Goal: Task Accomplishment & Management: Use online tool/utility

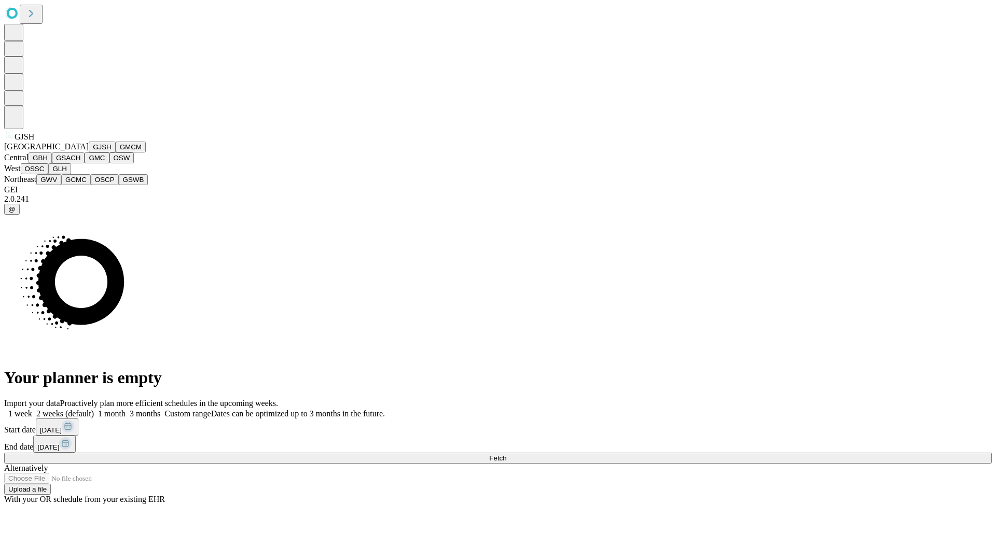
click at [89, 152] on button "GJSH" at bounding box center [102, 147] width 27 height 11
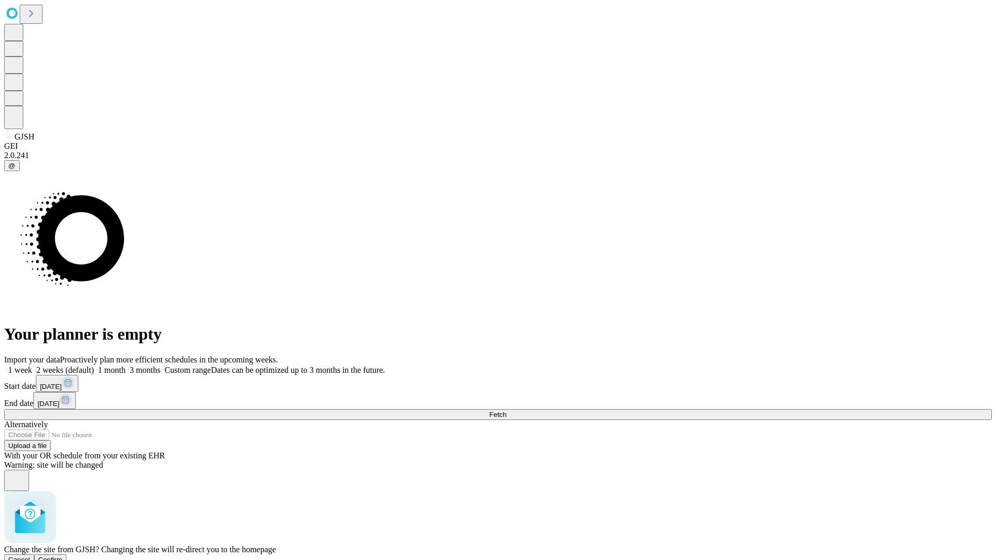
click at [63, 556] on span "Confirm" at bounding box center [50, 560] width 24 height 8
click at [94, 366] on label "2 weeks (default)" at bounding box center [63, 370] width 62 height 9
click at [506, 411] on span "Fetch" at bounding box center [497, 415] width 17 height 8
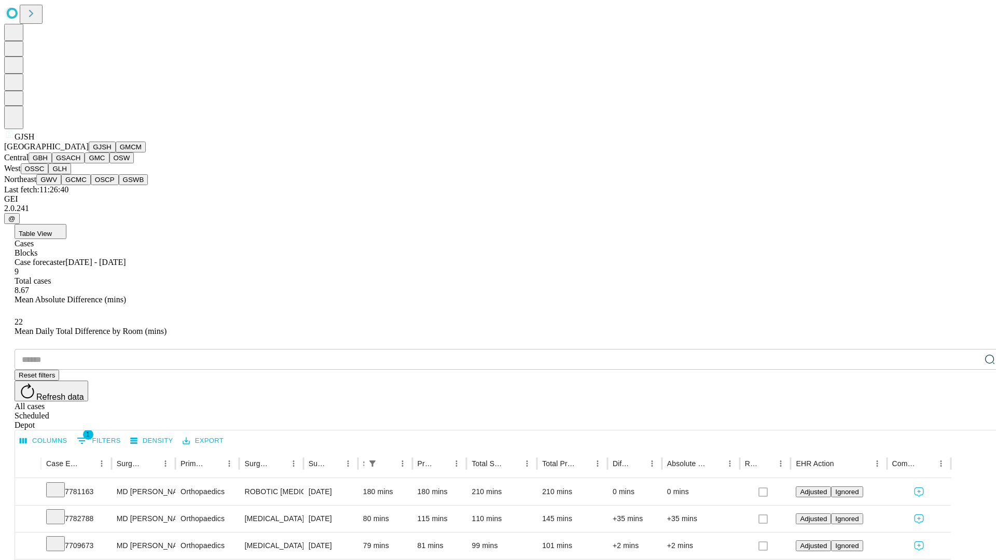
click at [116, 152] on button "GMCM" at bounding box center [131, 147] width 30 height 11
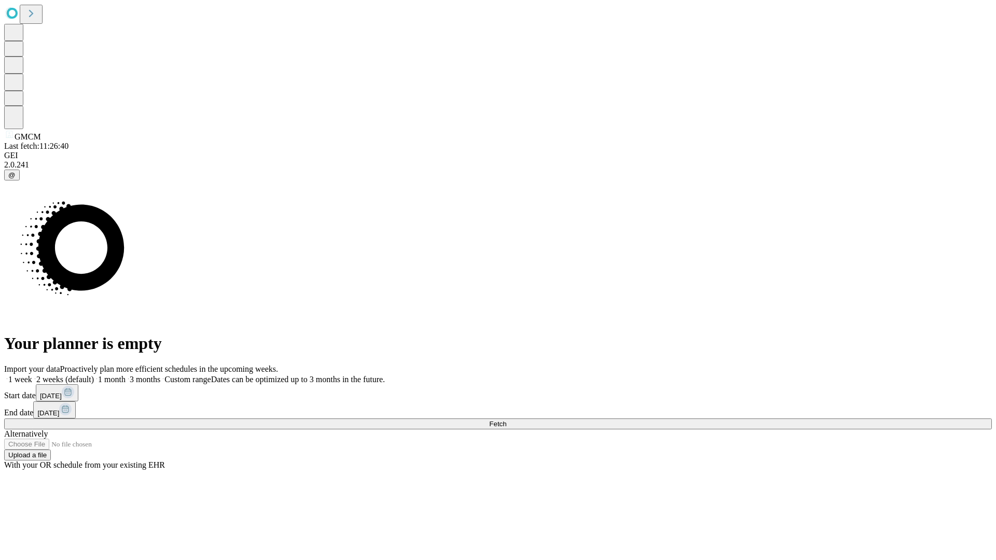
click at [94, 375] on label "2 weeks (default)" at bounding box center [63, 379] width 62 height 9
click at [506, 420] on span "Fetch" at bounding box center [497, 424] width 17 height 8
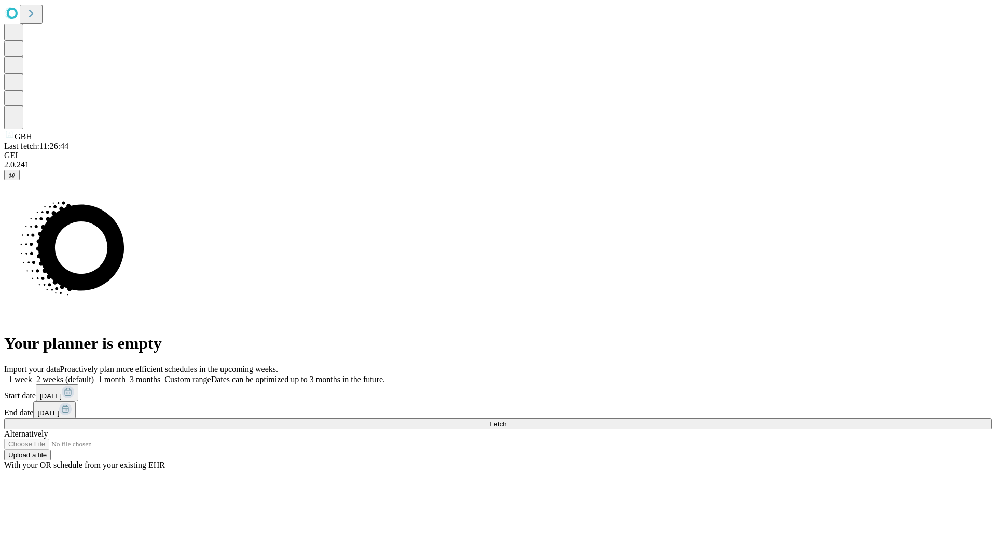
click at [506, 420] on span "Fetch" at bounding box center [497, 424] width 17 height 8
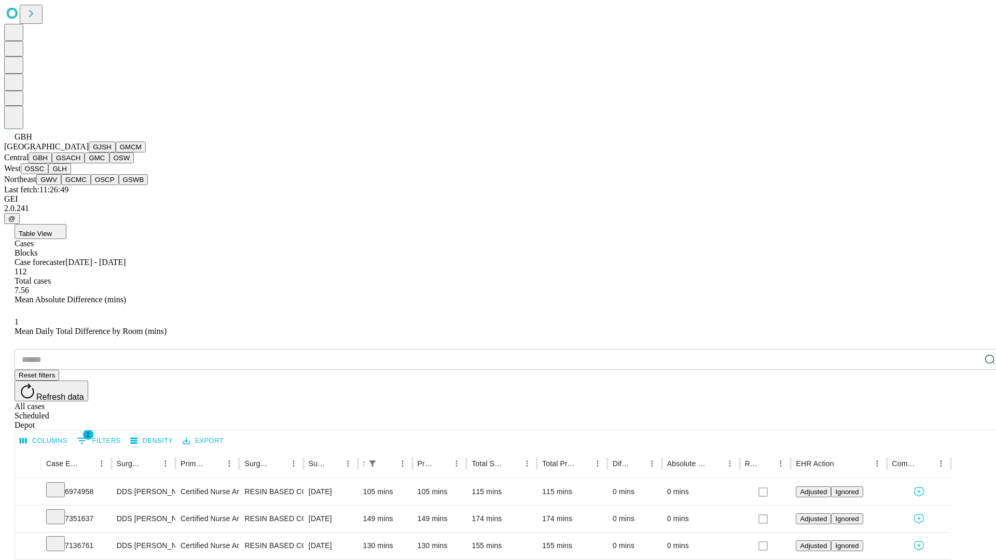
click at [80, 163] on button "GSACH" at bounding box center [68, 157] width 33 height 11
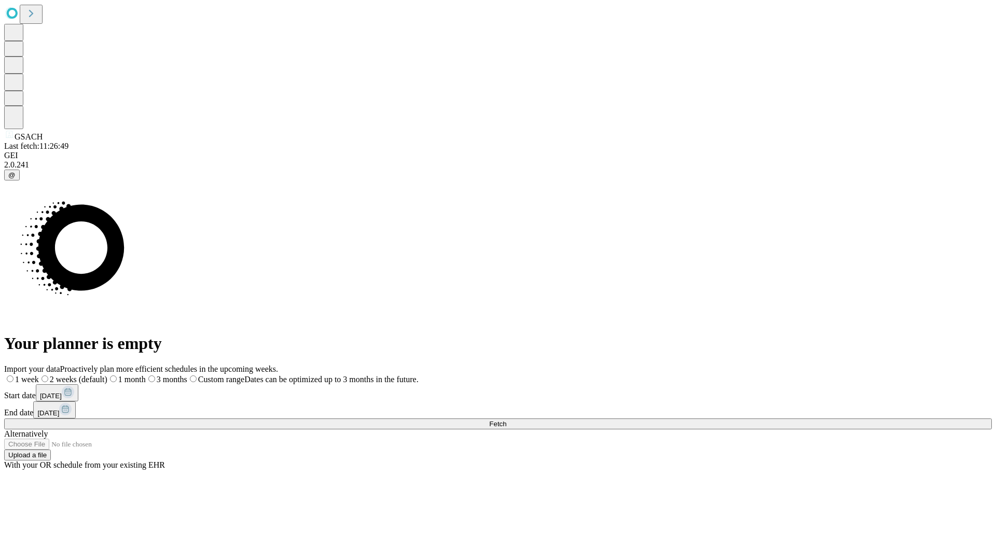
click at [107, 375] on label "2 weeks (default)" at bounding box center [73, 379] width 68 height 9
click at [506, 420] on span "Fetch" at bounding box center [497, 424] width 17 height 8
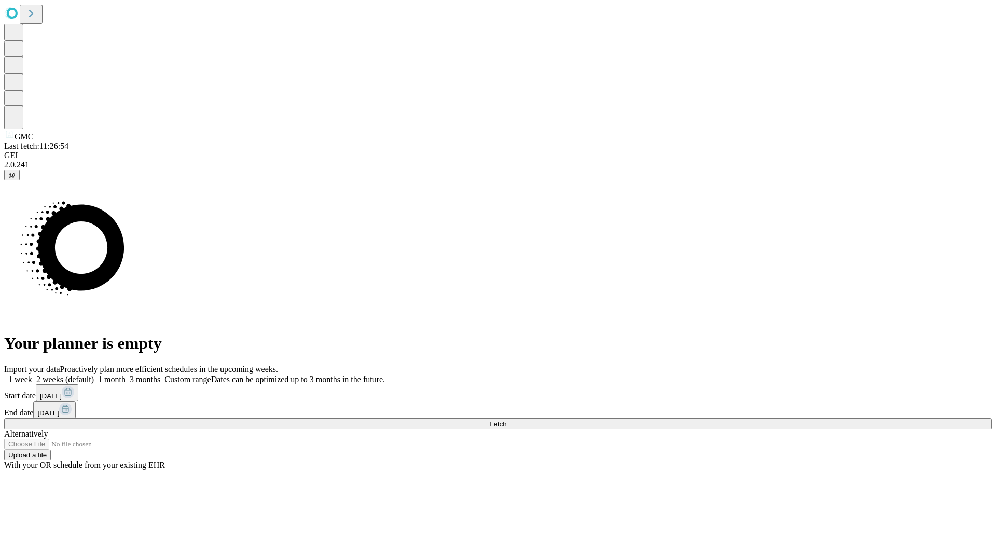
click at [506, 420] on span "Fetch" at bounding box center [497, 424] width 17 height 8
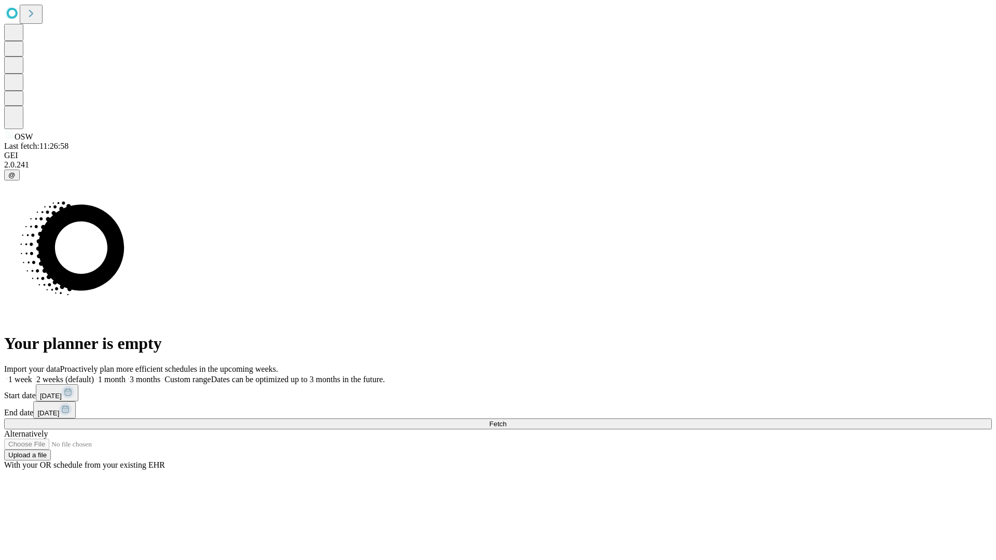
click at [94, 375] on label "2 weeks (default)" at bounding box center [63, 379] width 62 height 9
click at [506, 420] on span "Fetch" at bounding box center [497, 424] width 17 height 8
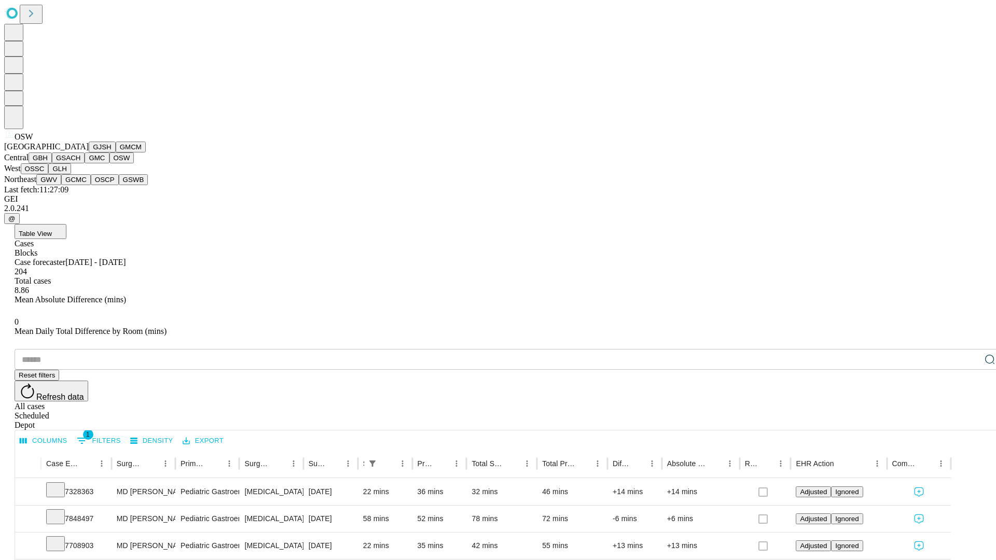
click at [49, 174] on button "OSSC" at bounding box center [35, 168] width 28 height 11
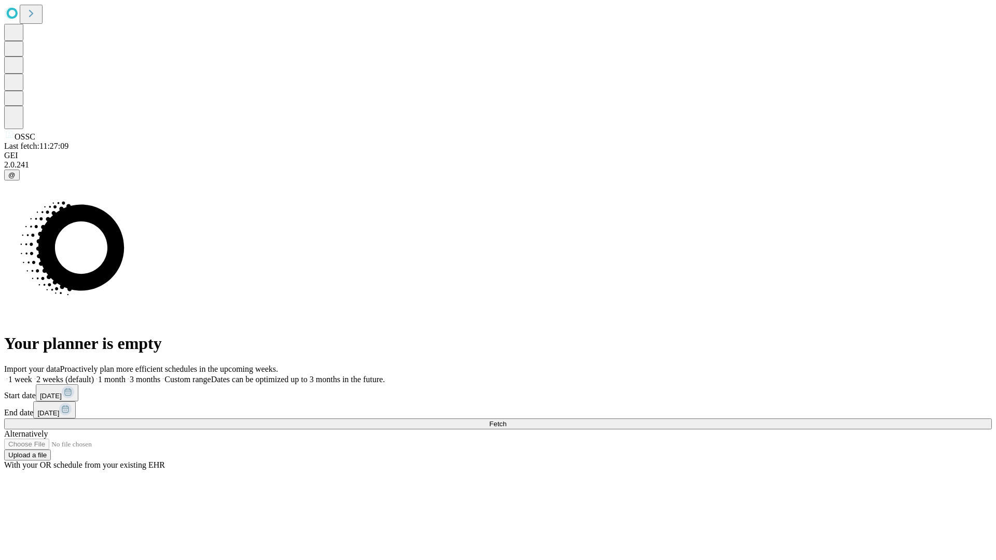
click at [506, 420] on span "Fetch" at bounding box center [497, 424] width 17 height 8
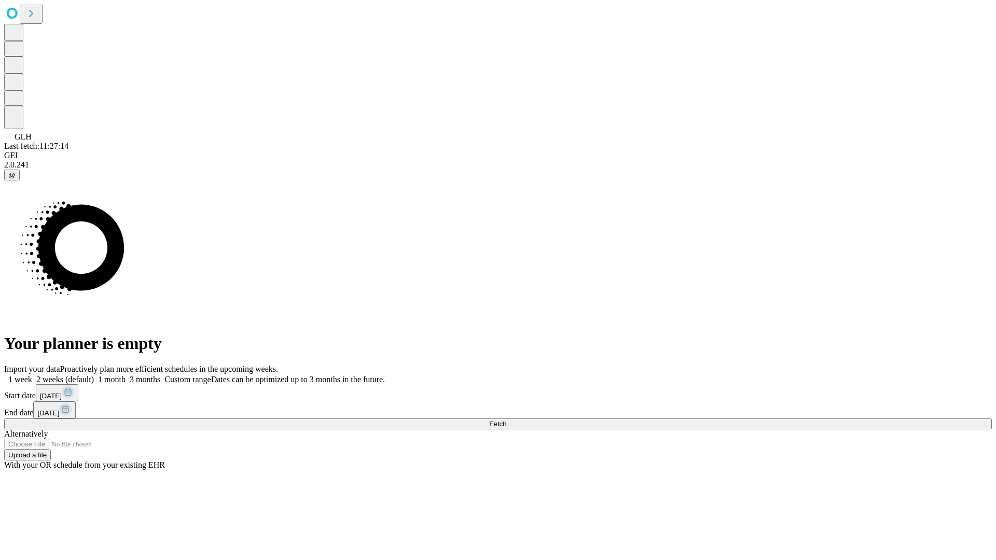
click at [94, 375] on label "2 weeks (default)" at bounding box center [63, 379] width 62 height 9
click at [506, 420] on span "Fetch" at bounding box center [497, 424] width 17 height 8
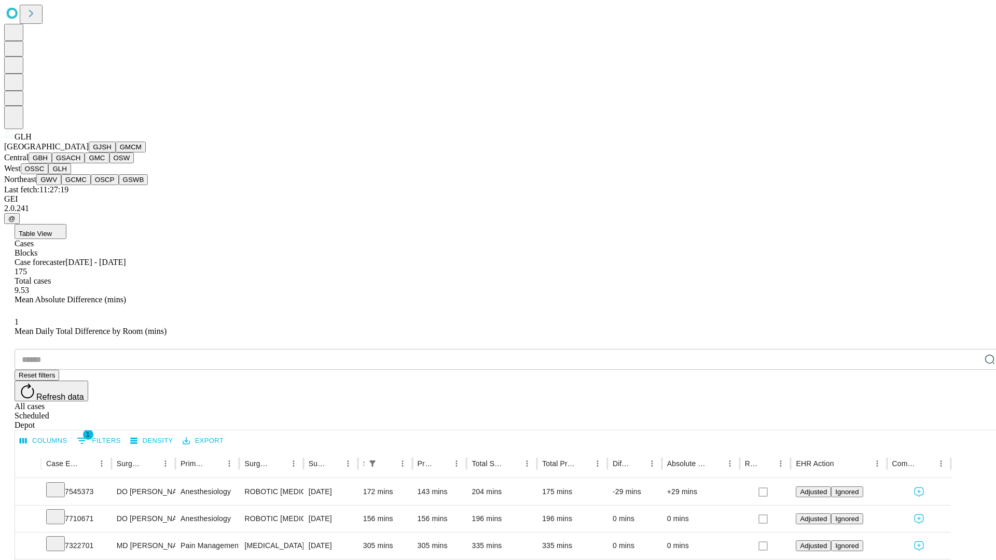
click at [61, 185] on button "GWV" at bounding box center [48, 179] width 25 height 11
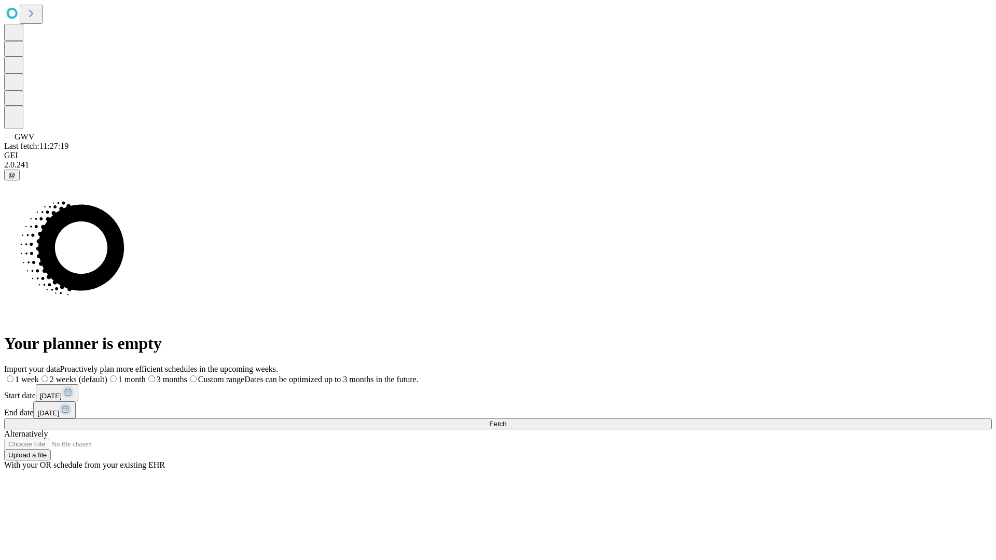
click at [107, 375] on label "2 weeks (default)" at bounding box center [73, 379] width 68 height 9
click at [506, 420] on span "Fetch" at bounding box center [497, 424] width 17 height 8
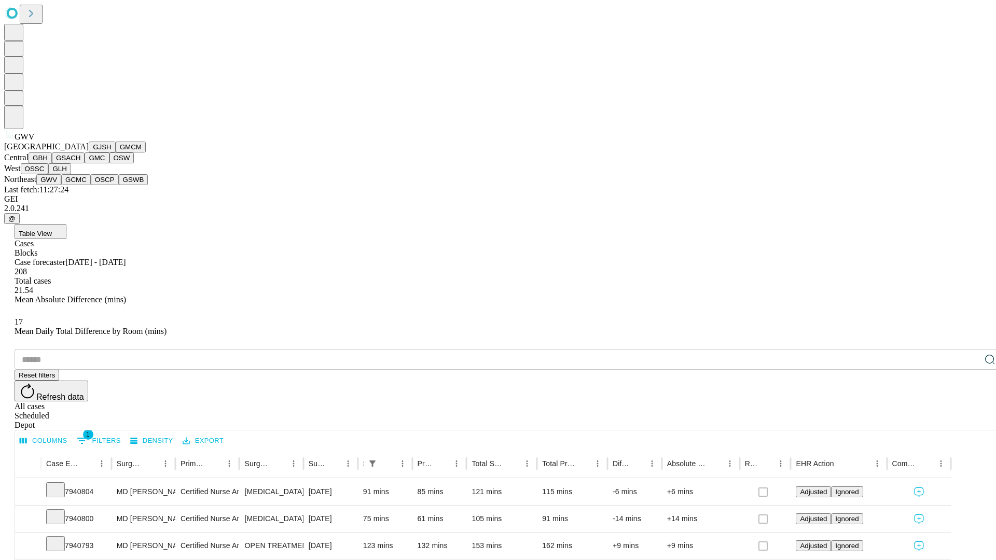
click at [80, 185] on button "GCMC" at bounding box center [76, 179] width 30 height 11
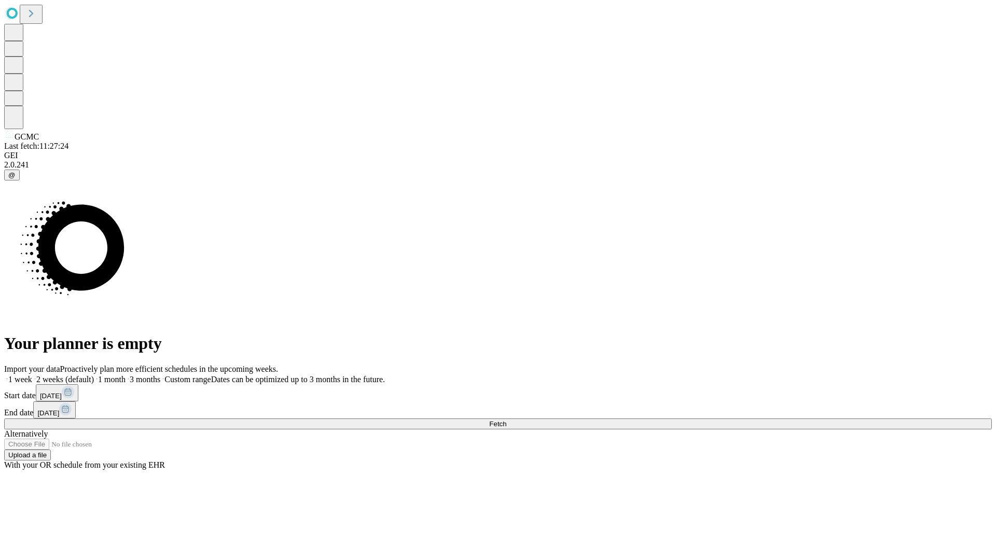
click at [506, 420] on span "Fetch" at bounding box center [497, 424] width 17 height 8
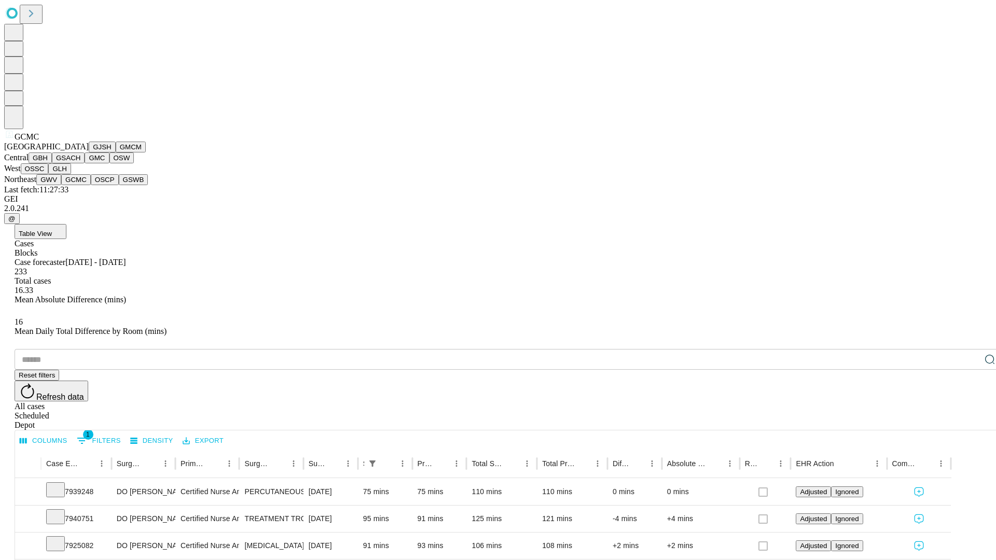
click at [91, 185] on button "OSCP" at bounding box center [105, 179] width 28 height 11
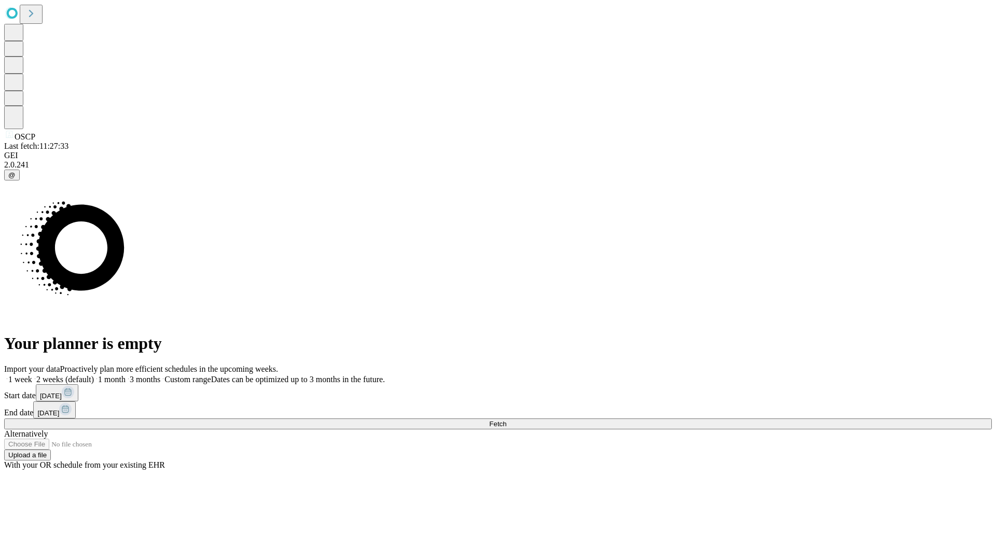
click at [94, 375] on label "2 weeks (default)" at bounding box center [63, 379] width 62 height 9
click at [506, 420] on span "Fetch" at bounding box center [497, 424] width 17 height 8
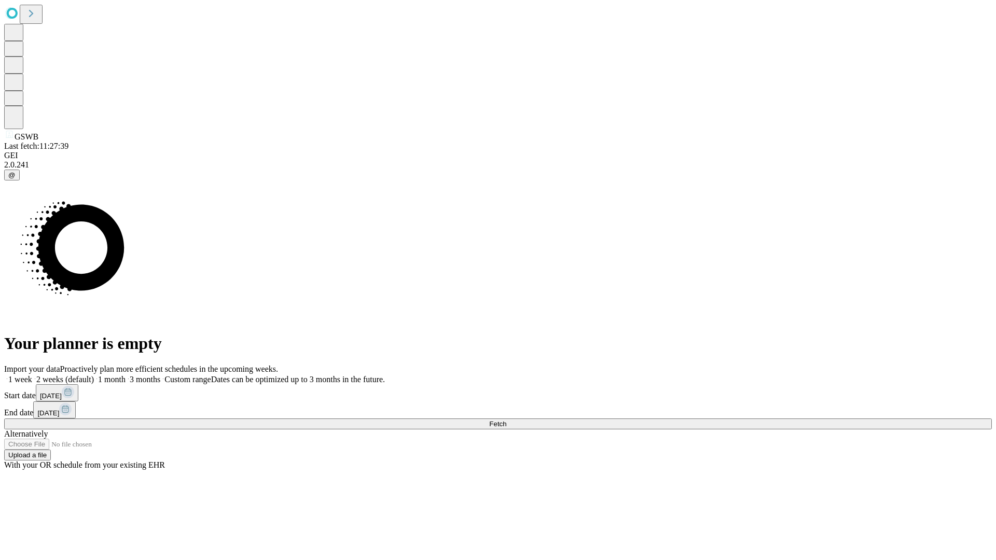
click at [94, 375] on label "2 weeks (default)" at bounding box center [63, 379] width 62 height 9
click at [506, 420] on span "Fetch" at bounding box center [497, 424] width 17 height 8
